Goal: Task Accomplishment & Management: Use online tool/utility

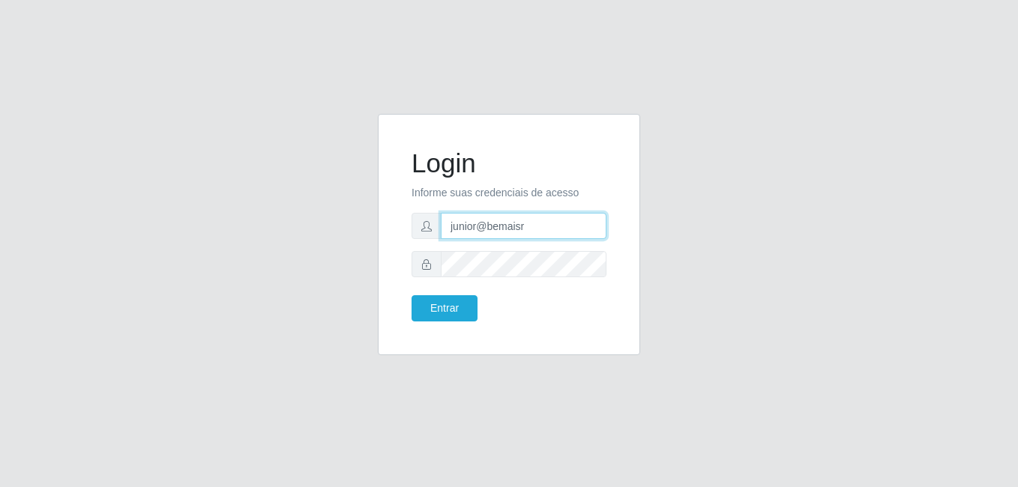
click at [579, 226] on input "junior@bemaisr" at bounding box center [524, 226] width 166 height 26
type input "j"
click at [577, 230] on input "text" at bounding box center [524, 226] width 166 height 26
type input "bianor@bemais"
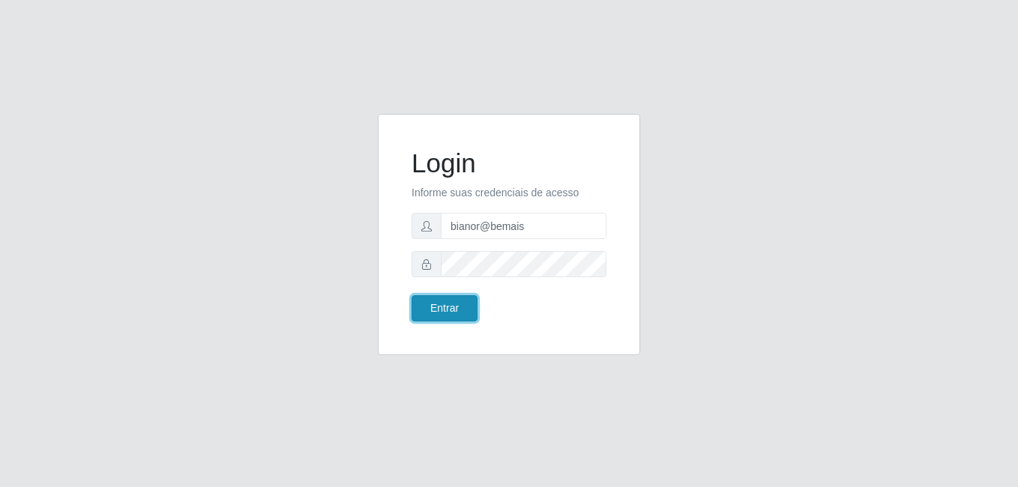
click at [455, 313] on button "Entrar" at bounding box center [445, 308] width 66 height 26
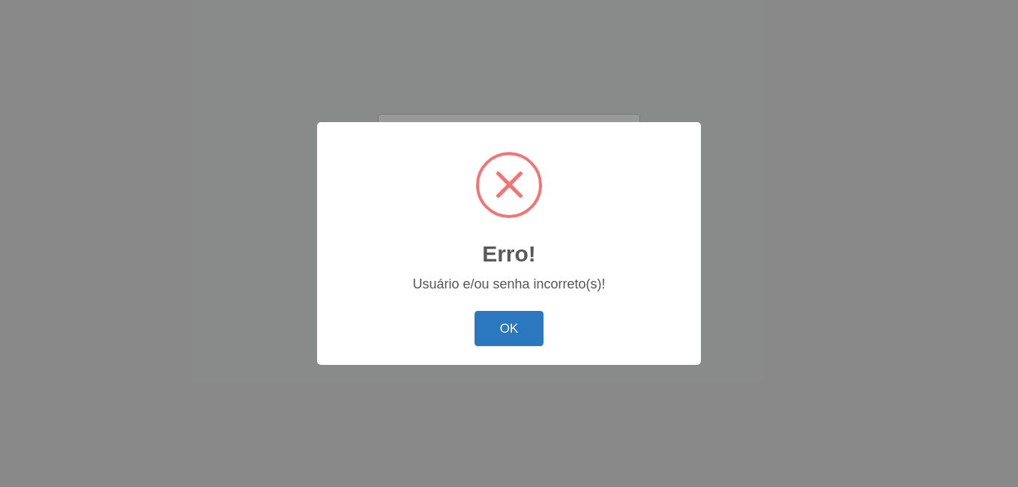
click at [501, 332] on button "OK" at bounding box center [510, 328] width 70 height 35
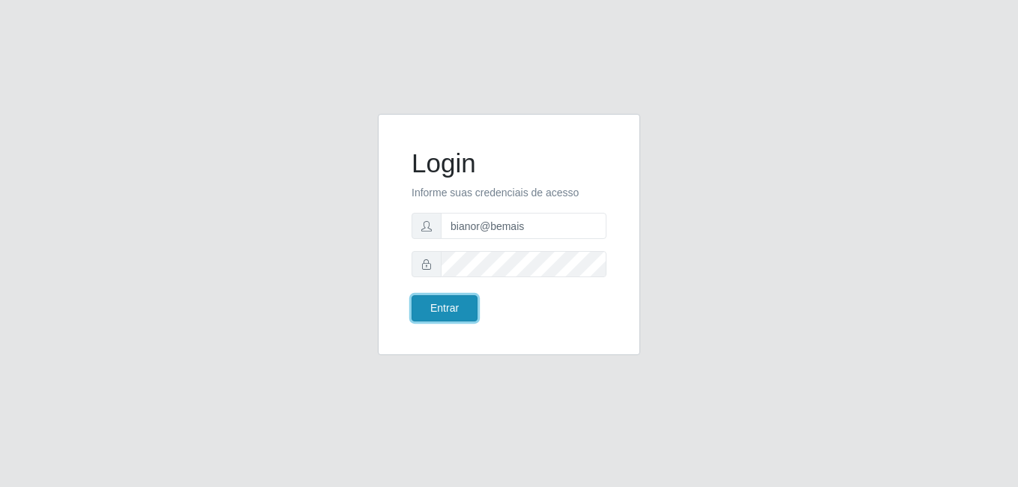
click at [437, 312] on button "Entrar" at bounding box center [445, 308] width 66 height 26
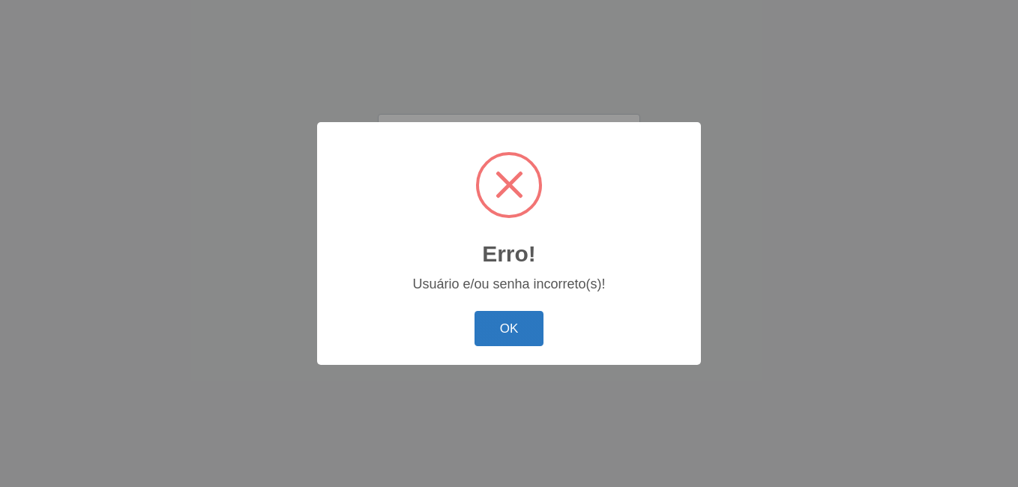
click at [533, 322] on button "OK" at bounding box center [510, 328] width 70 height 35
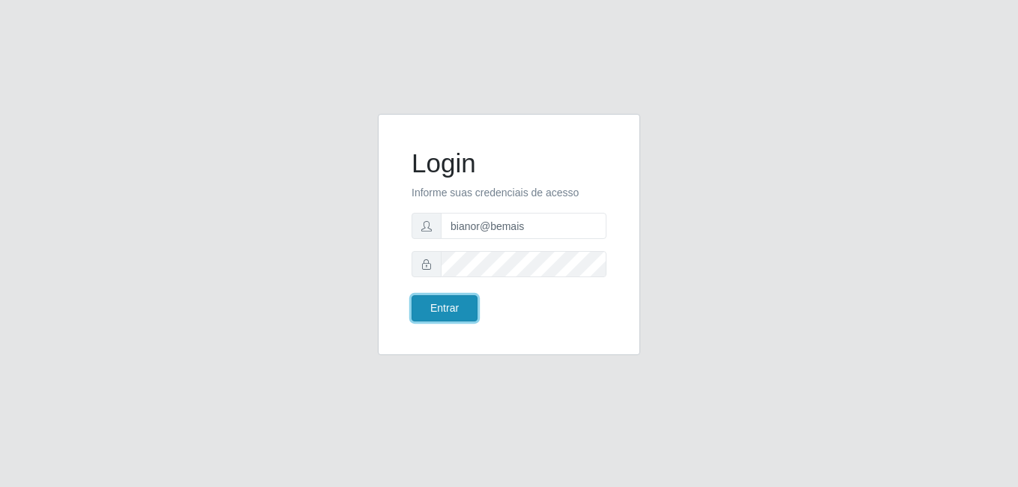
click at [433, 307] on button "Entrar" at bounding box center [445, 308] width 66 height 26
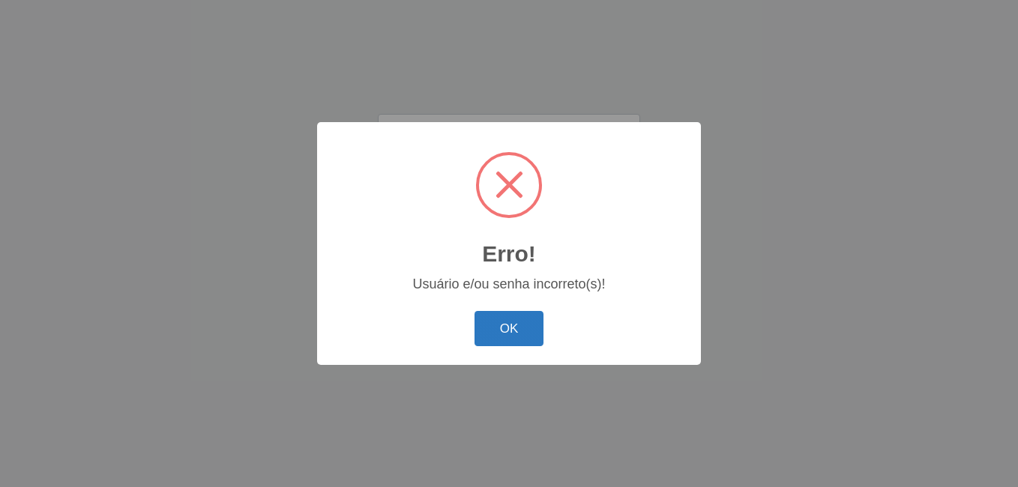
click at [537, 336] on button "OK" at bounding box center [510, 328] width 70 height 35
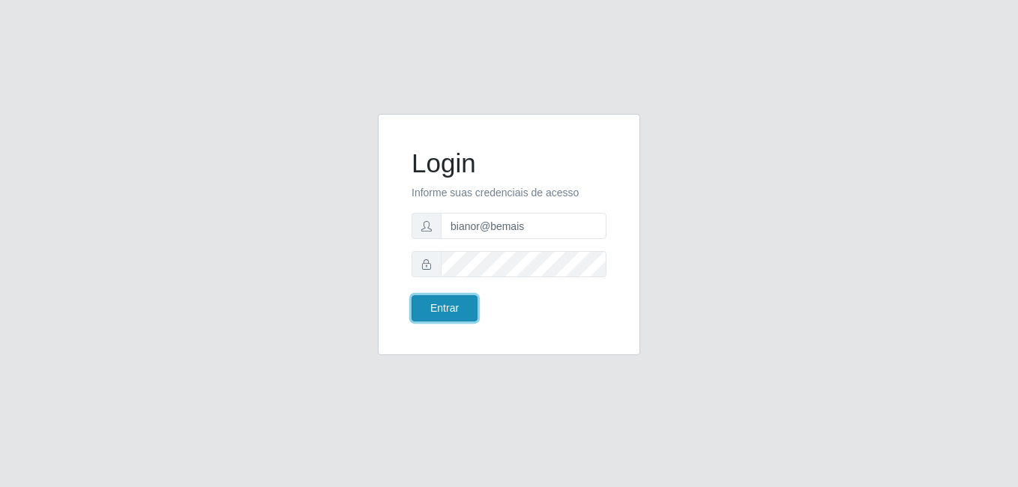
click at [454, 303] on button "Entrar" at bounding box center [445, 308] width 66 height 26
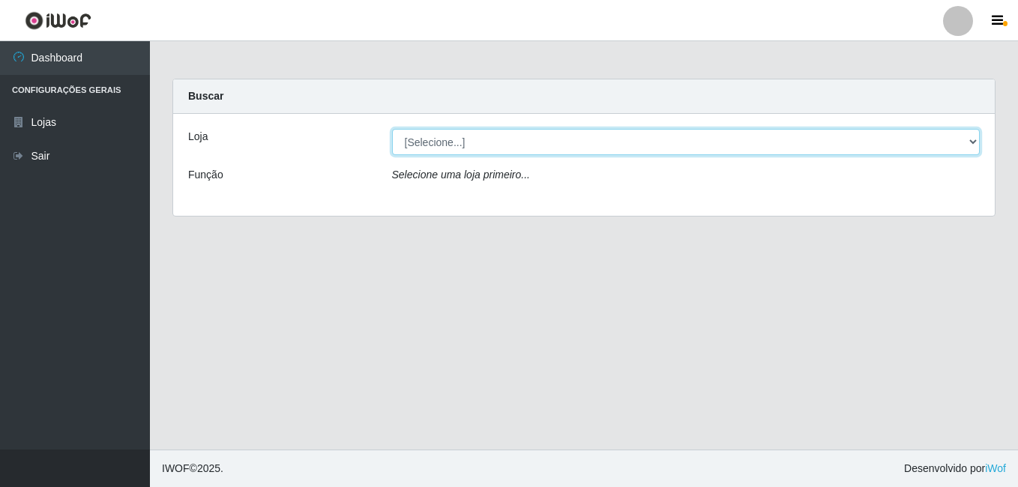
click at [974, 145] on select "[Selecione...] [PERSON_NAME]" at bounding box center [686, 142] width 589 height 26
select select "230"
click at [392, 129] on select "[Selecione...] [PERSON_NAME]" at bounding box center [686, 142] width 589 height 26
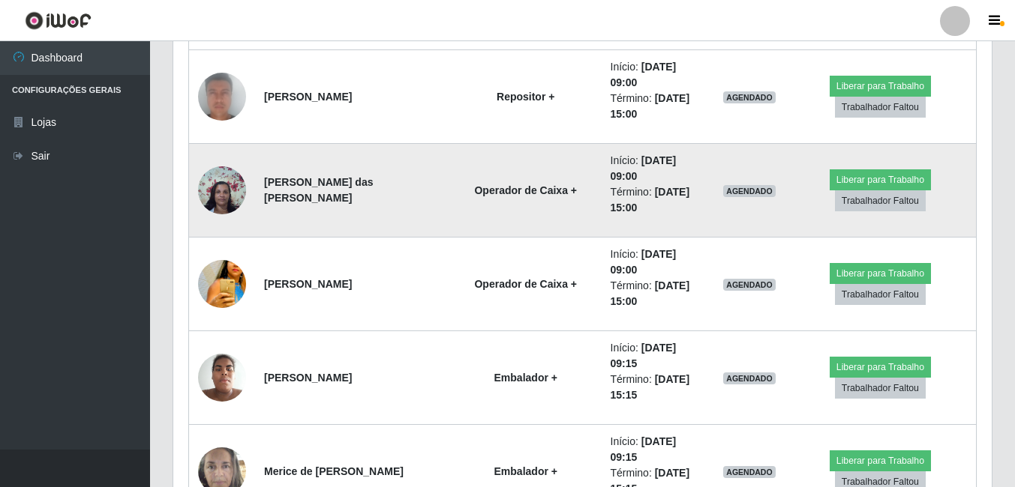
scroll to position [675, 0]
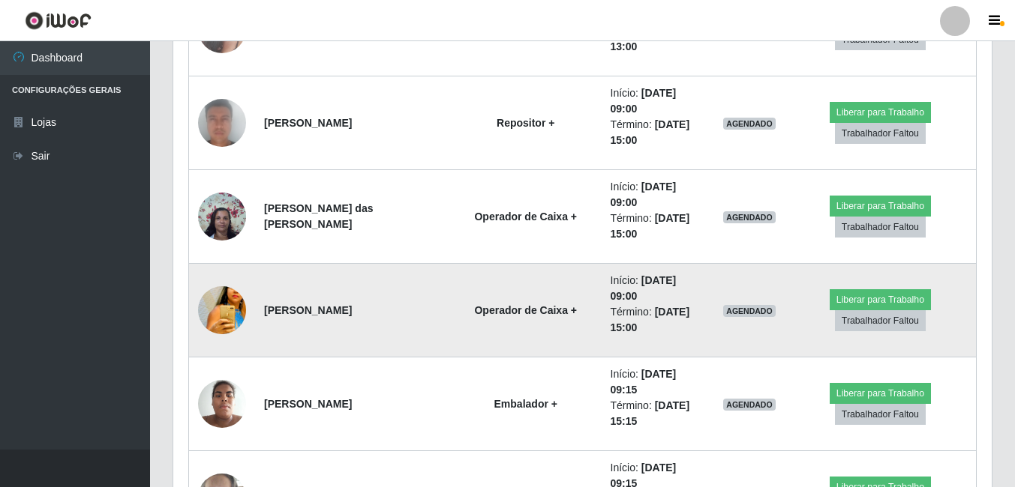
click at [211, 317] on img at bounding box center [222, 310] width 48 height 70
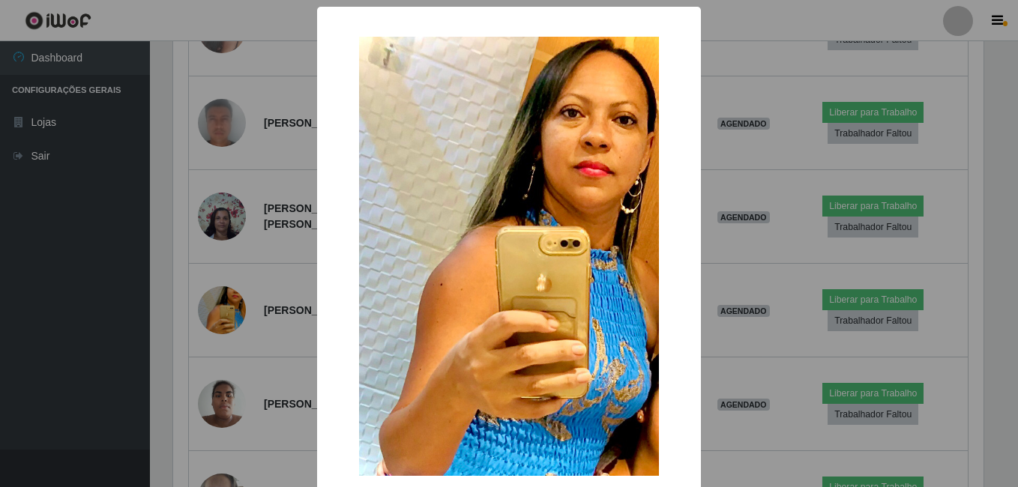
click at [244, 295] on div "× OK Cancel" at bounding box center [509, 243] width 1018 height 487
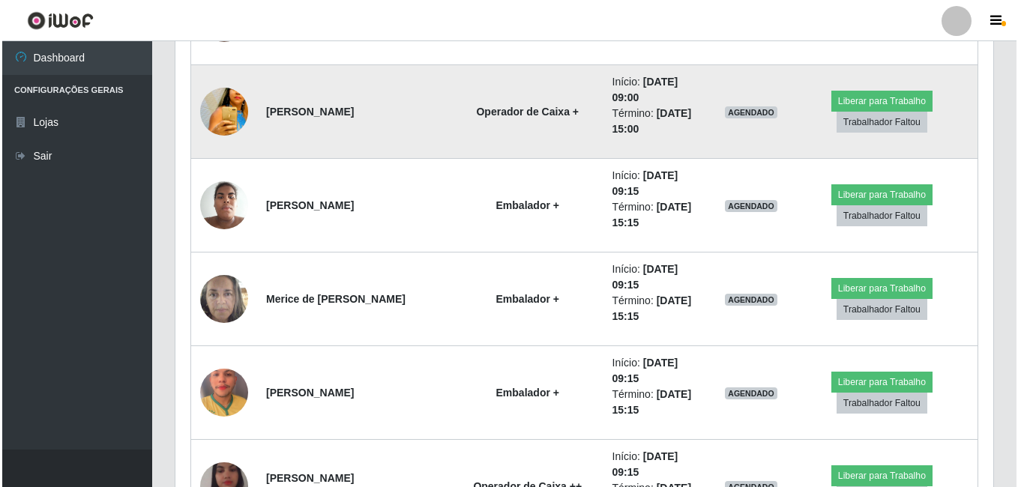
scroll to position [900, 0]
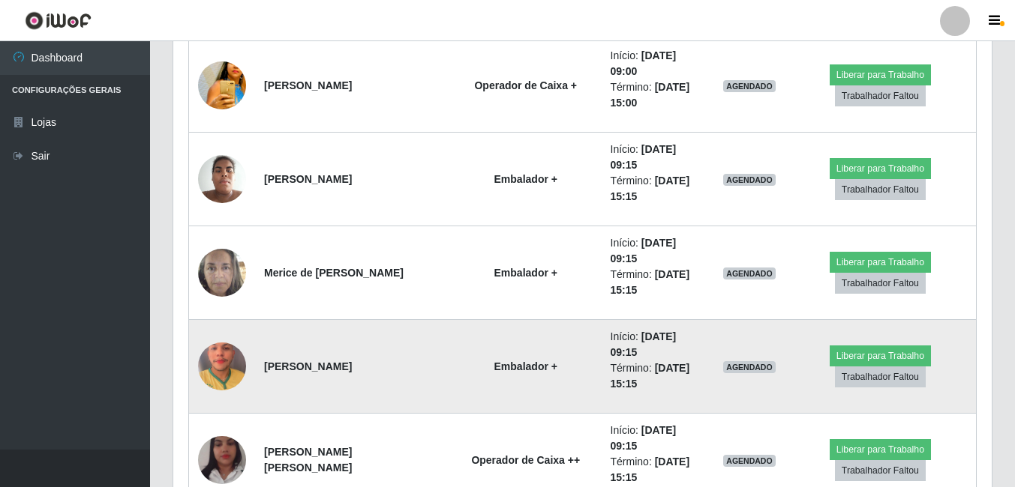
click at [238, 359] on img at bounding box center [222, 366] width 48 height 85
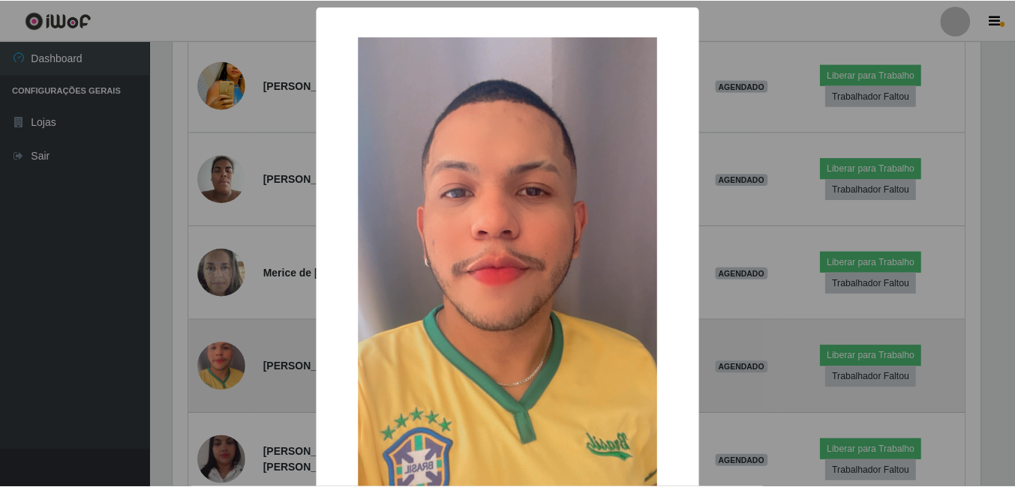
scroll to position [311, 811]
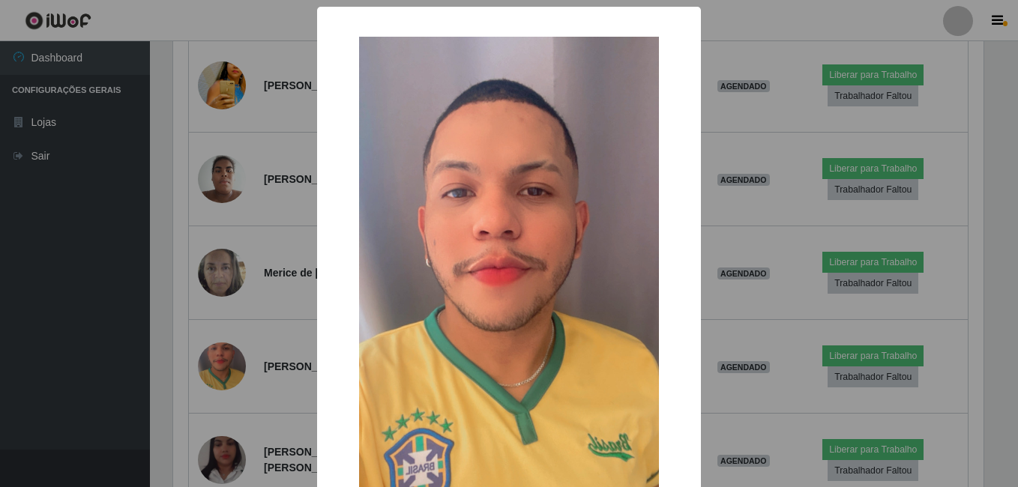
click at [252, 322] on div "× OK Cancel" at bounding box center [509, 243] width 1018 height 487
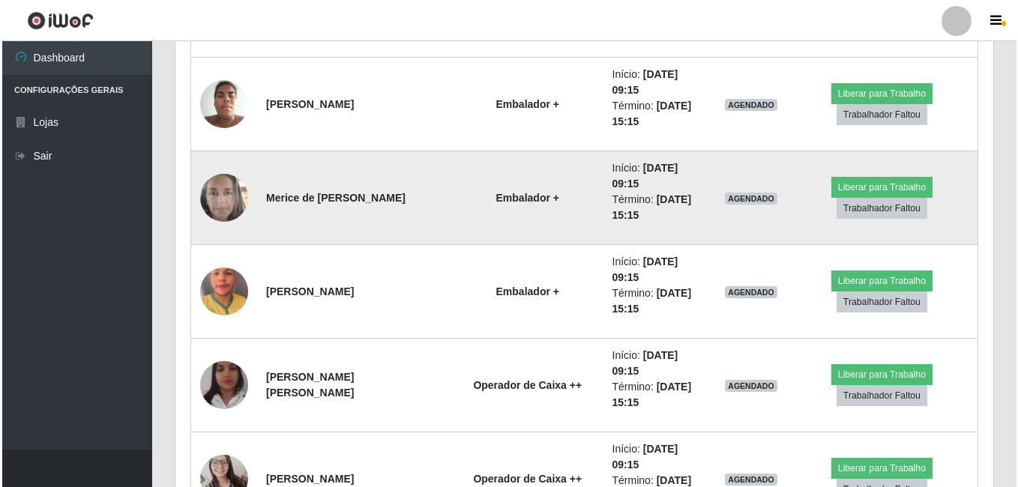
scroll to position [1050, 0]
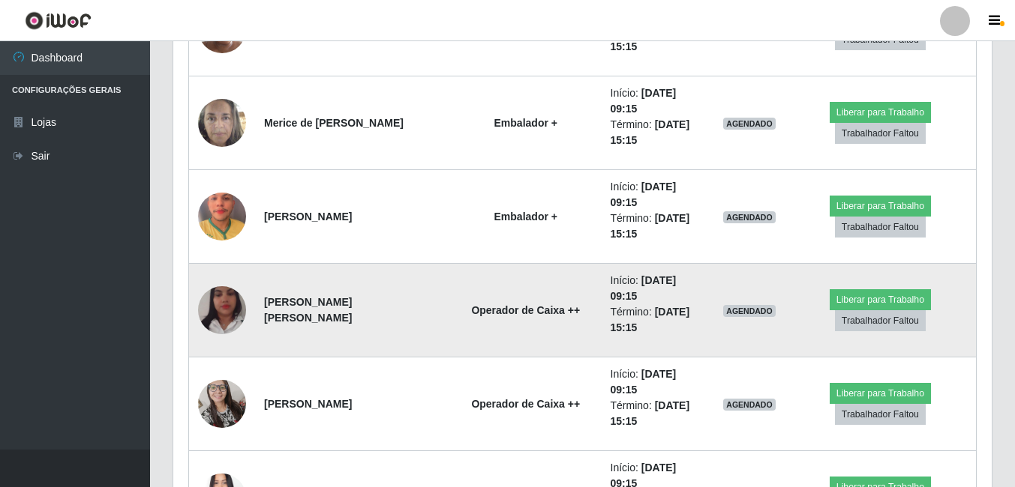
click at [226, 310] on img at bounding box center [222, 310] width 48 height 85
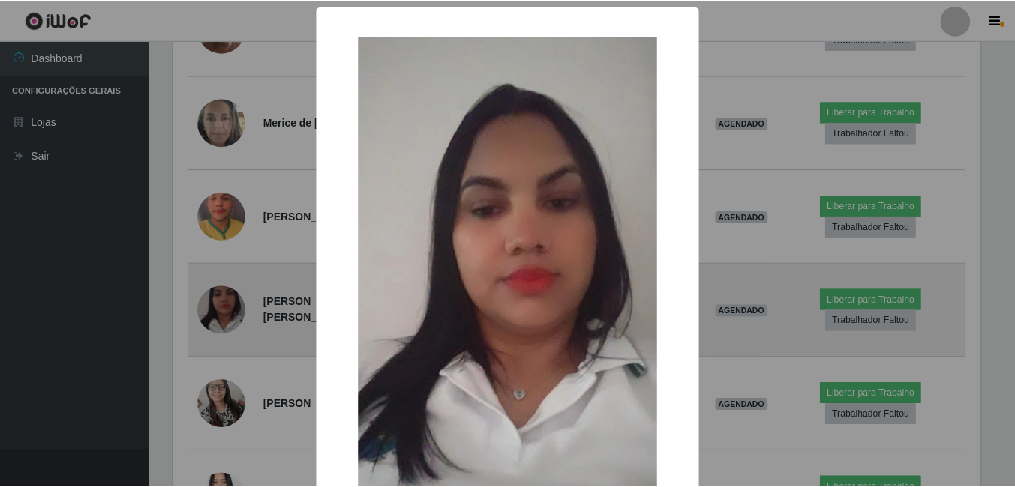
scroll to position [311, 811]
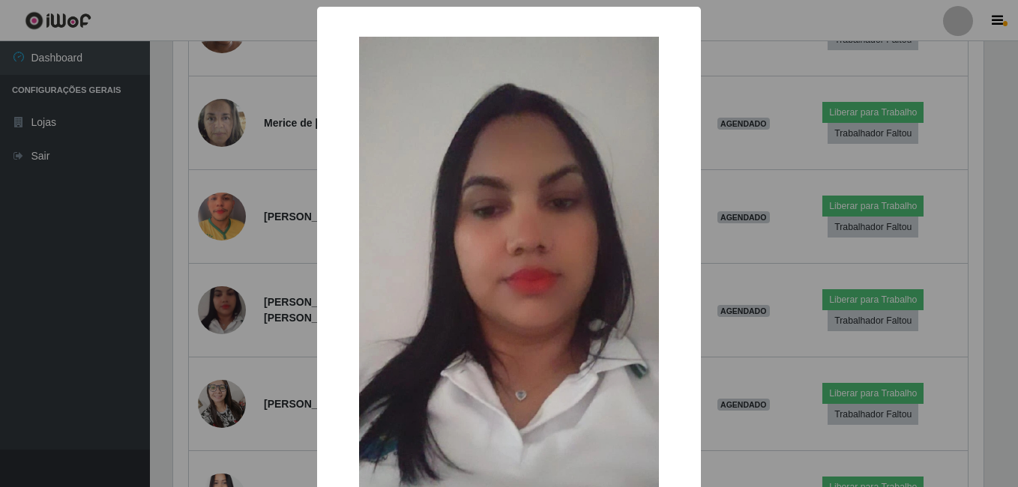
click at [268, 287] on div "× OK Cancel" at bounding box center [509, 243] width 1018 height 487
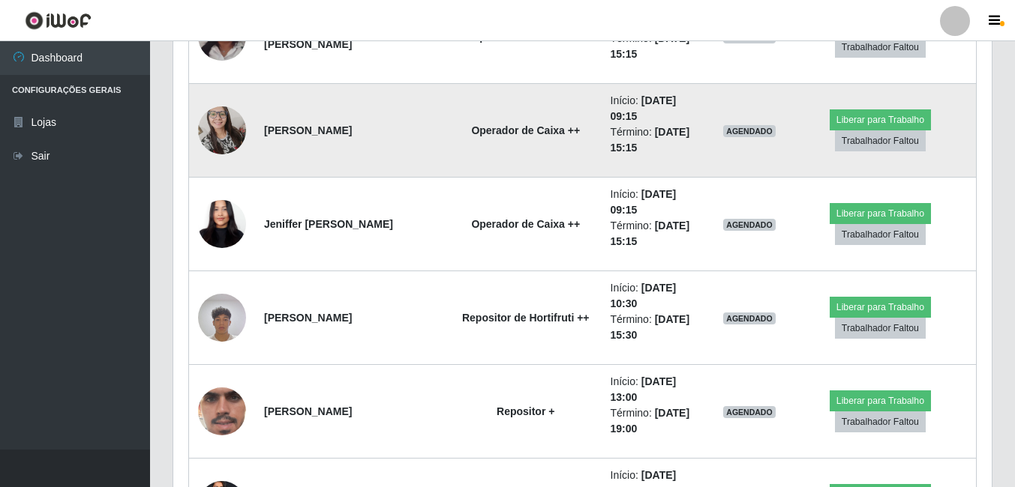
scroll to position [1350, 0]
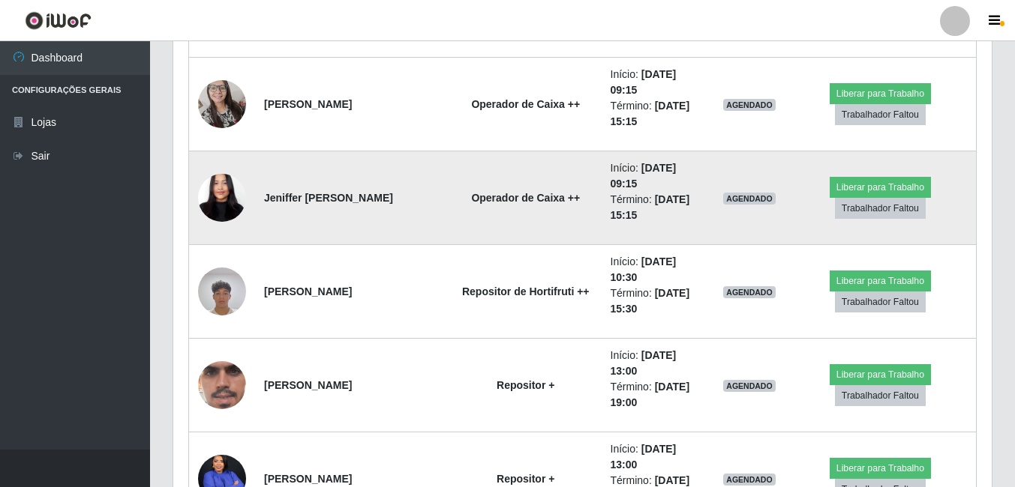
click at [218, 202] on img at bounding box center [222, 198] width 48 height 104
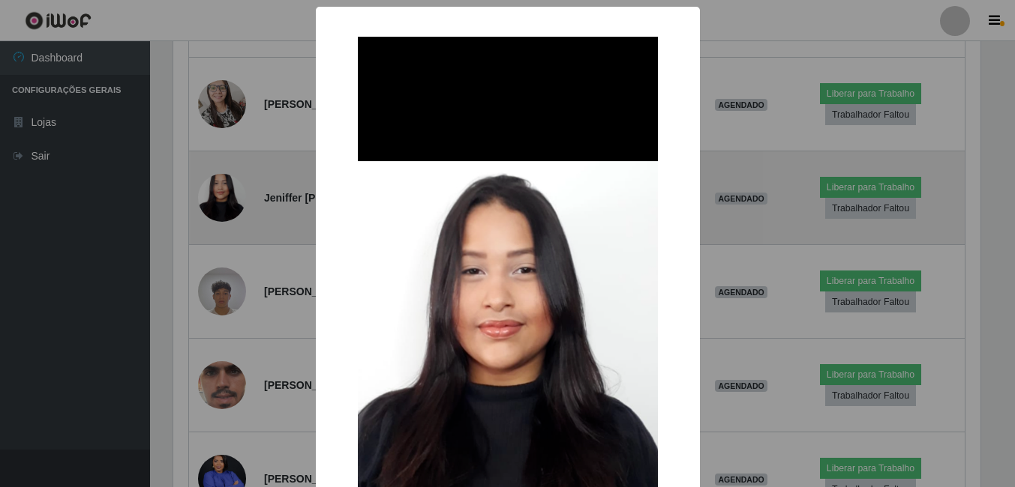
scroll to position [311, 811]
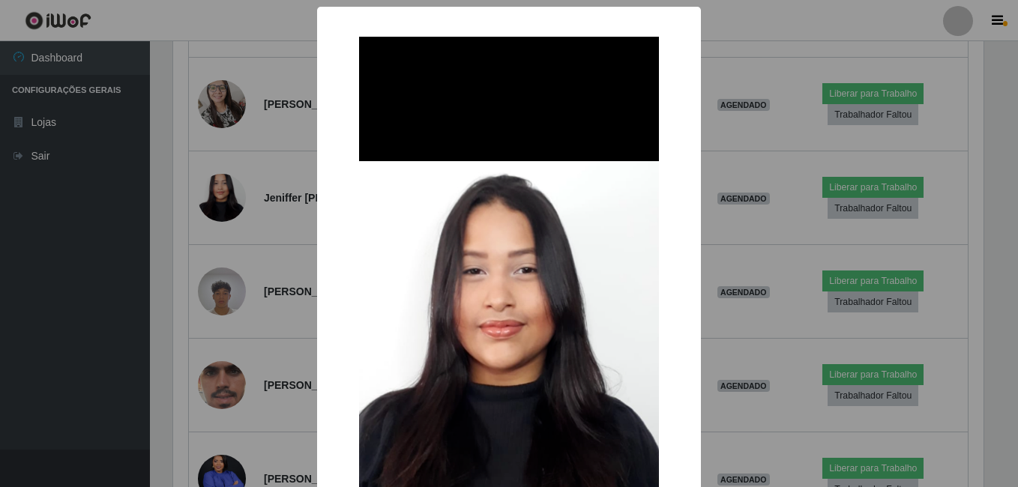
click at [253, 207] on div "× OK Cancel" at bounding box center [509, 243] width 1018 height 487
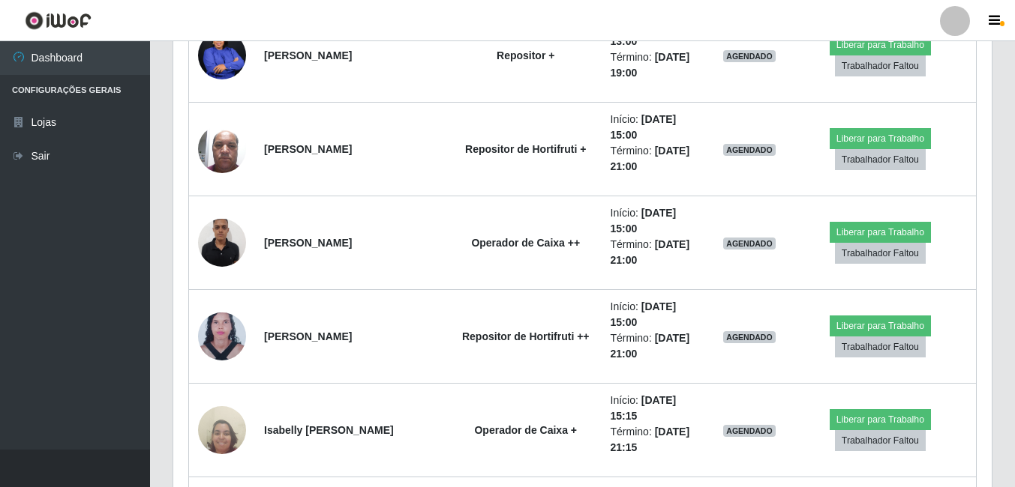
scroll to position [1800, 0]
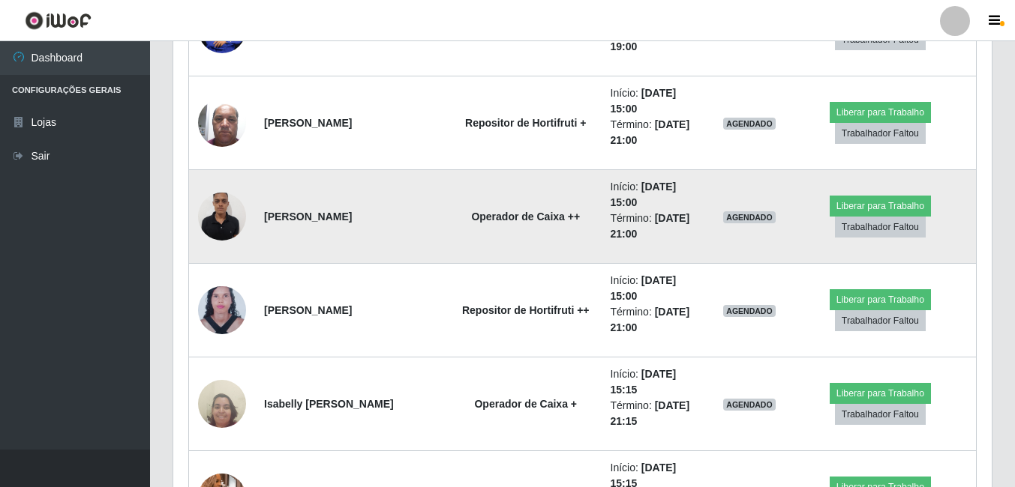
click at [215, 202] on img at bounding box center [222, 216] width 48 height 64
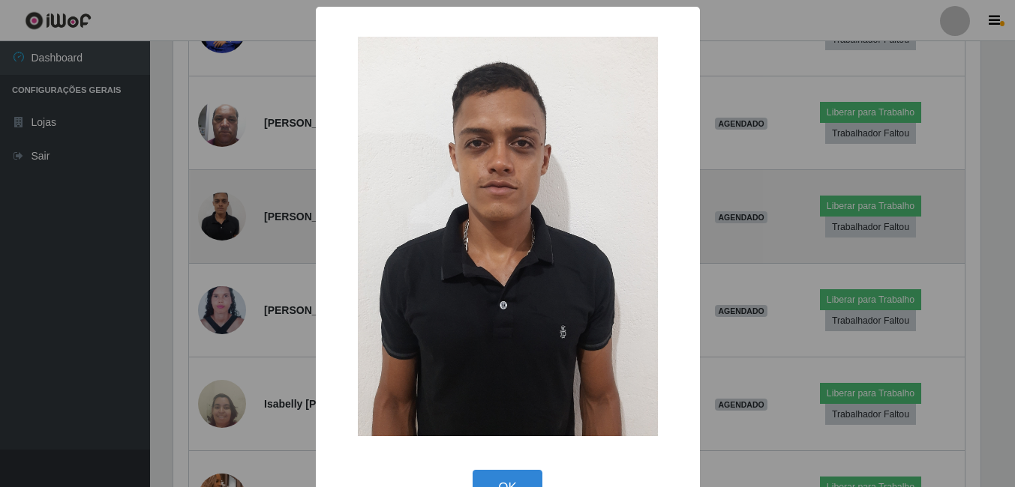
scroll to position [311, 811]
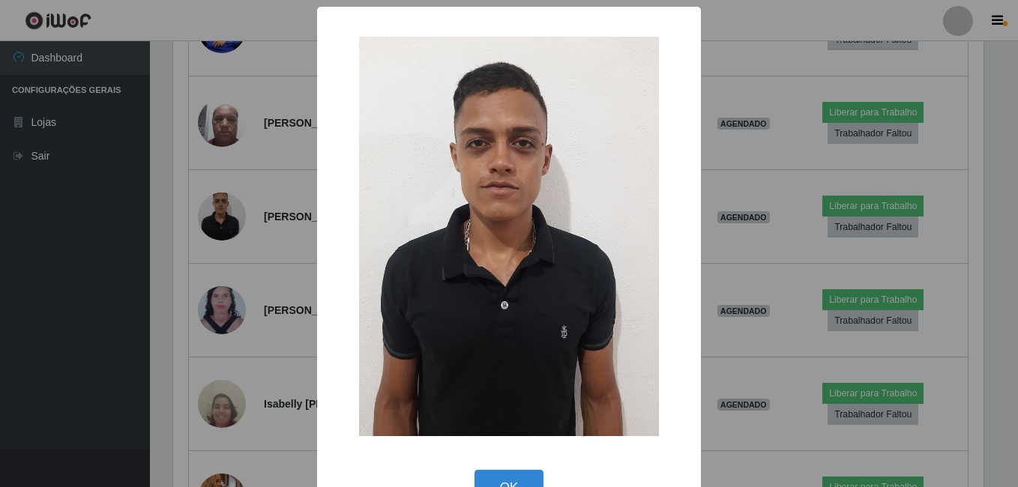
click at [271, 186] on div "× OK Cancel" at bounding box center [509, 243] width 1018 height 487
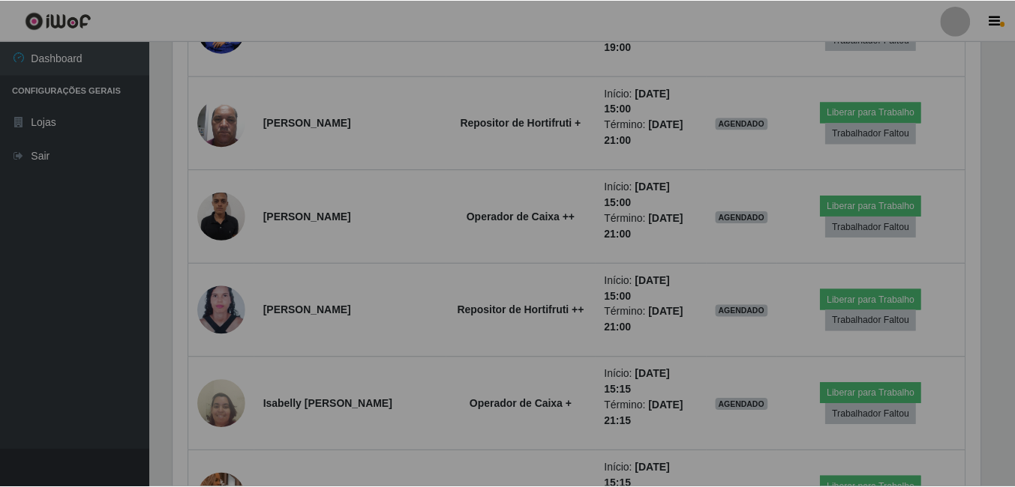
scroll to position [0, 0]
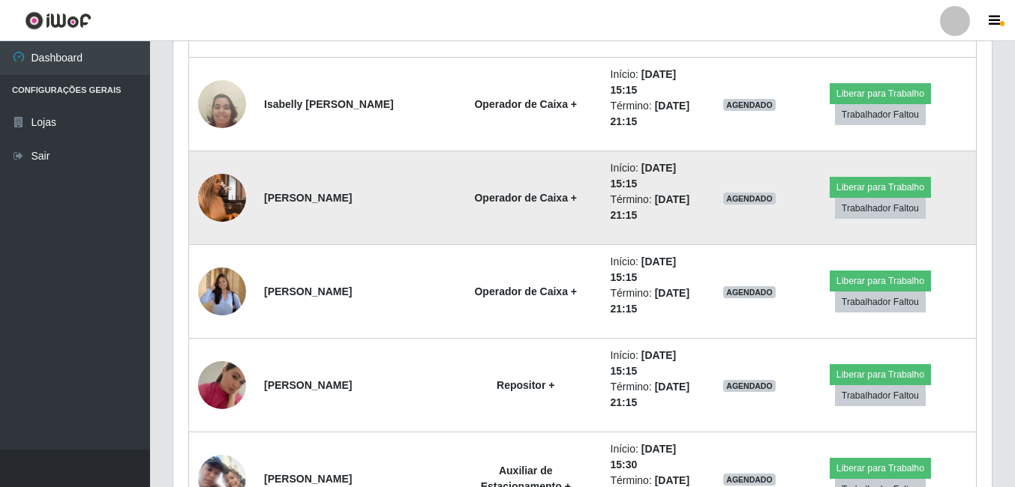
click at [238, 202] on img at bounding box center [222, 197] width 48 height 85
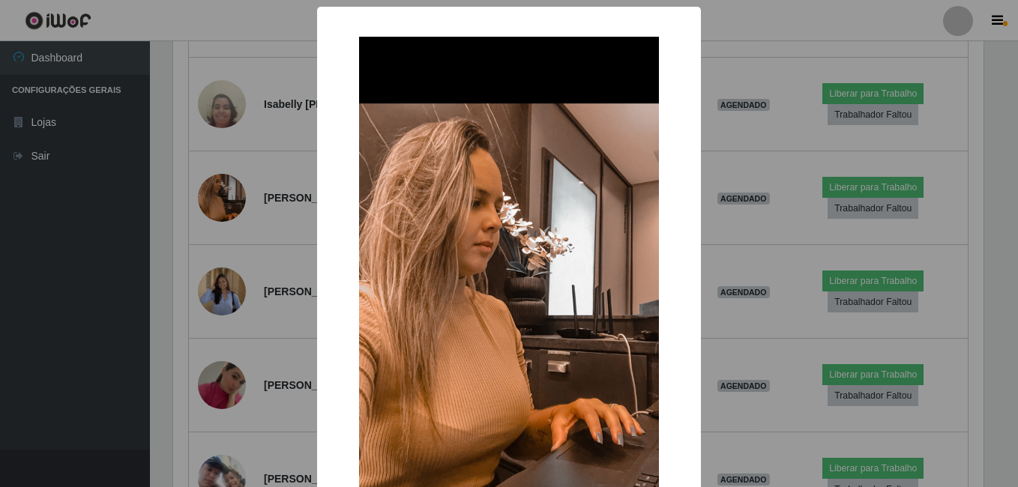
click at [259, 190] on div "× OK Cancel" at bounding box center [509, 243] width 1018 height 487
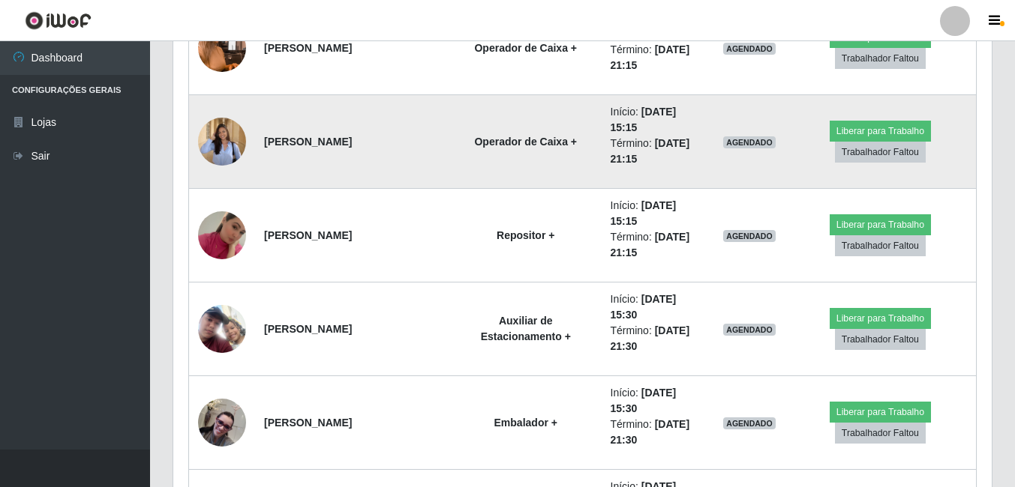
click at [222, 155] on img at bounding box center [222, 141] width 48 height 62
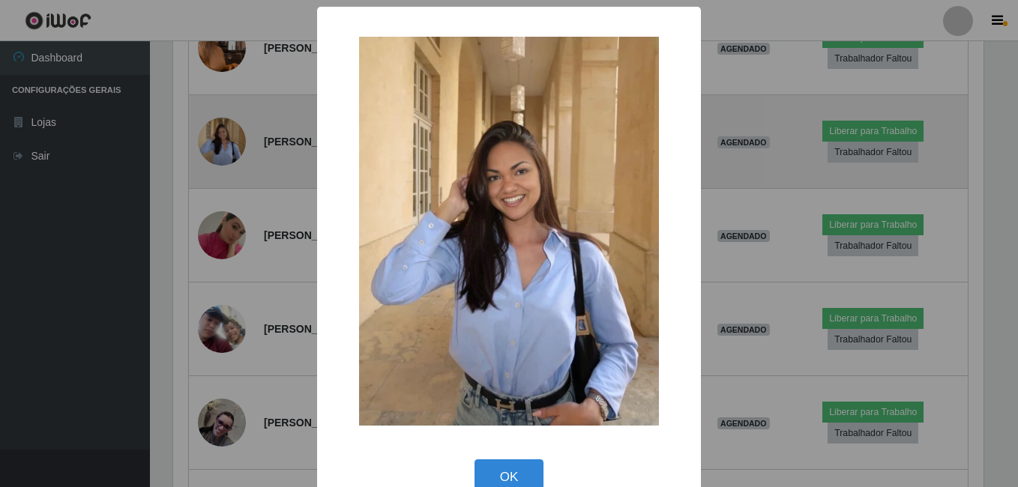
click at [222, 155] on div "× OK Cancel" at bounding box center [509, 243] width 1018 height 487
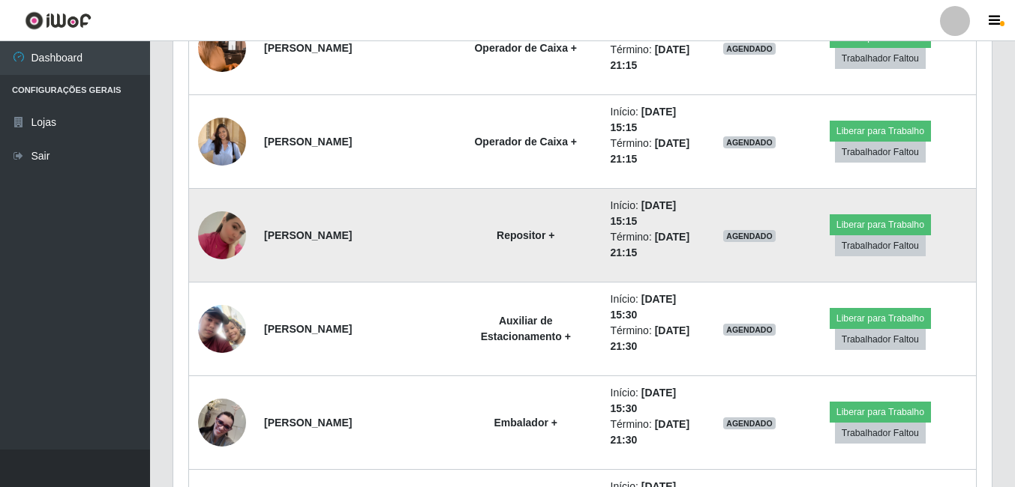
click at [230, 224] on img at bounding box center [222, 235] width 48 height 85
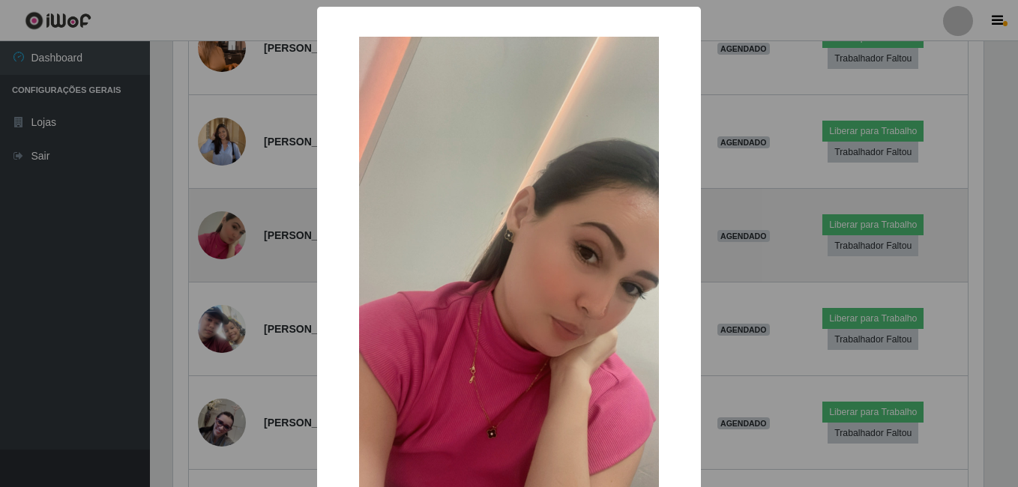
click at [230, 224] on div "× OK Cancel" at bounding box center [509, 243] width 1018 height 487
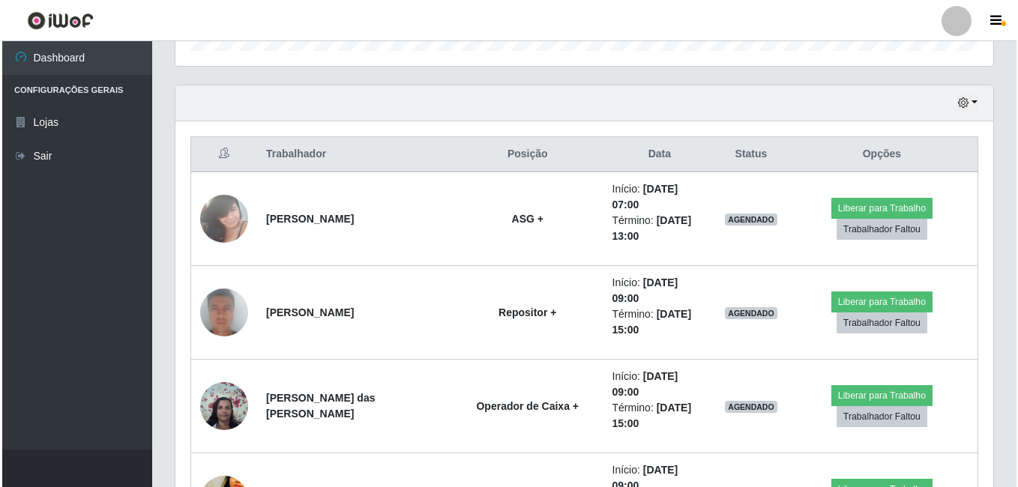
scroll to position [410, 0]
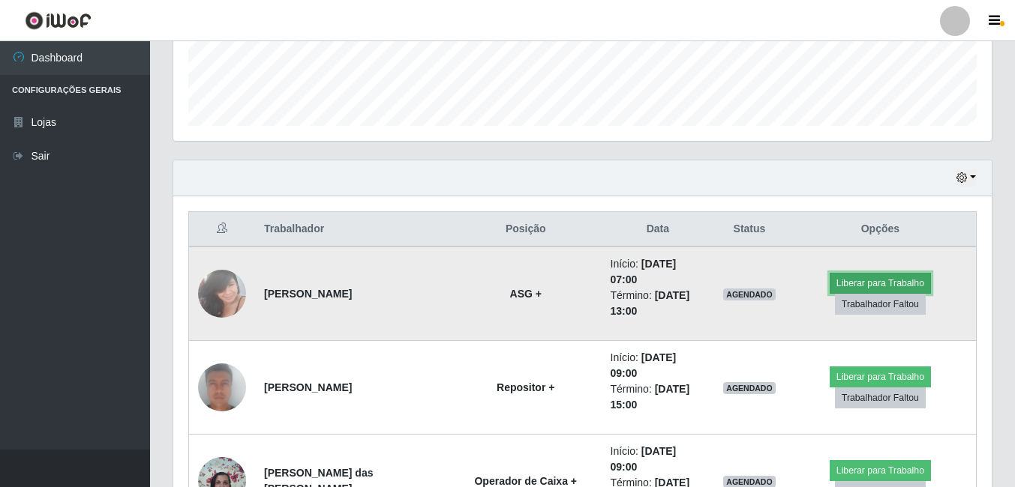
click at [889, 282] on button "Liberar para Trabalho" at bounding box center [879, 283] width 101 height 21
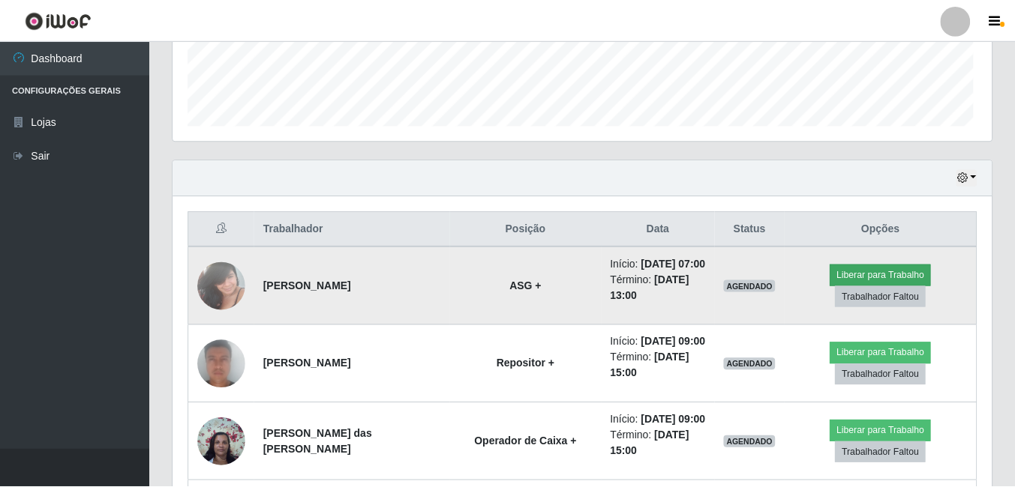
scroll to position [311, 811]
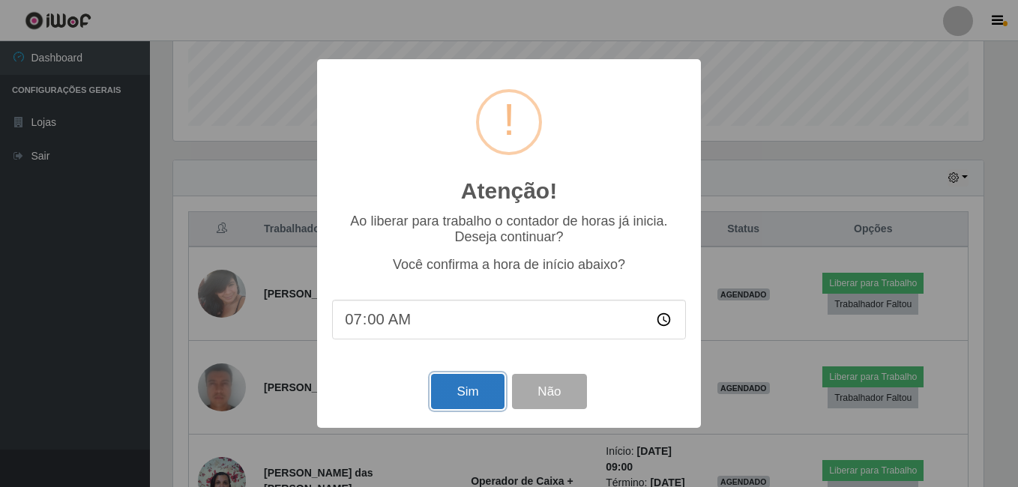
click at [474, 388] on button "Sim" at bounding box center [467, 391] width 73 height 35
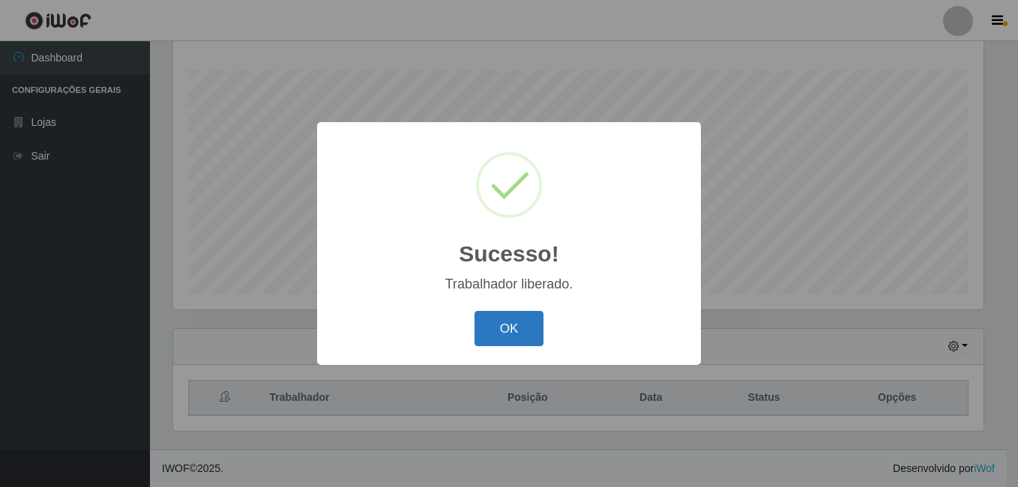
click at [507, 331] on button "OK" at bounding box center [510, 328] width 70 height 35
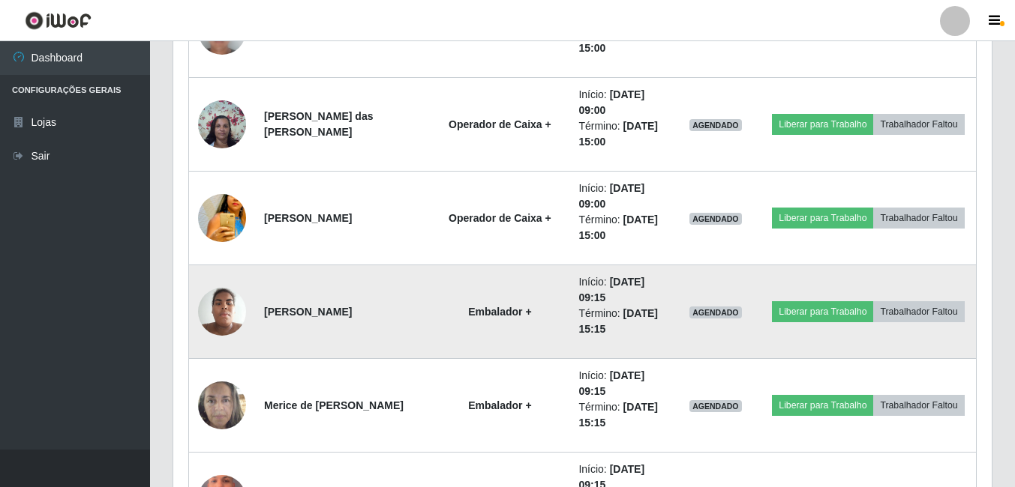
scroll to position [766, 0]
